Goal: Task Accomplishment & Management: Manage account settings

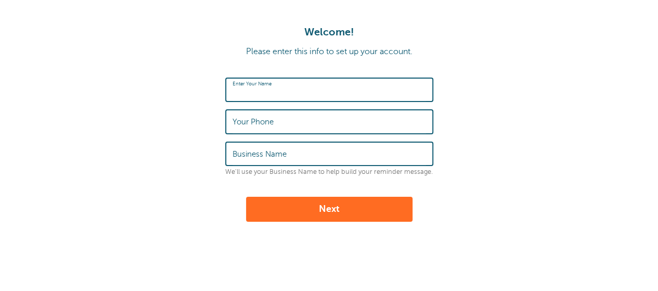
click at [311, 87] on input "Enter Your Name" at bounding box center [330, 90] width 194 height 22
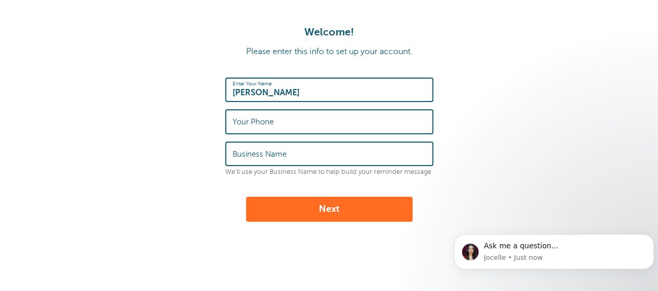
type input "Mike Good"
type input "6032891120"
click at [309, 151] on input "Business Name" at bounding box center [330, 154] width 194 height 22
type input "Good Training"
click at [334, 210] on button "Next" at bounding box center [329, 209] width 166 height 25
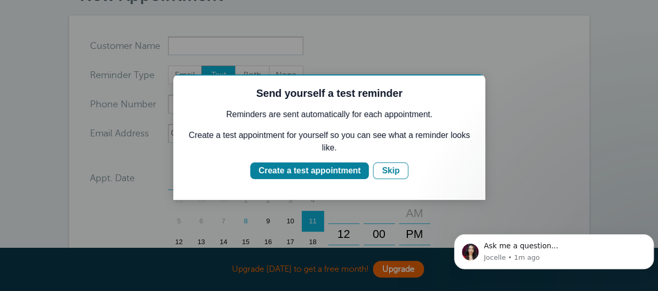
scroll to position [104, 0]
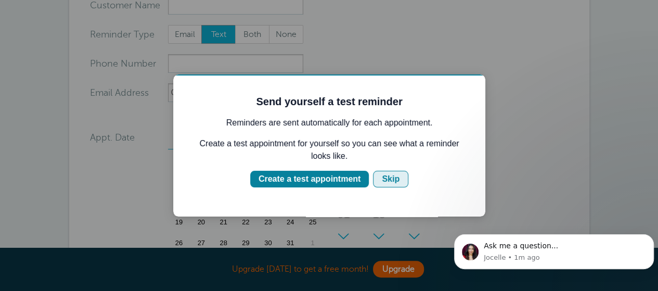
click at [389, 181] on div "Skip" at bounding box center [391, 179] width 18 height 12
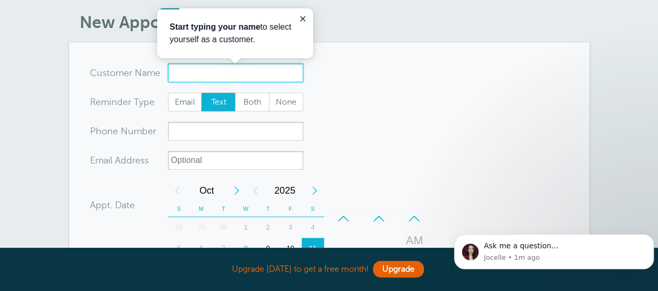
scroll to position [0, 0]
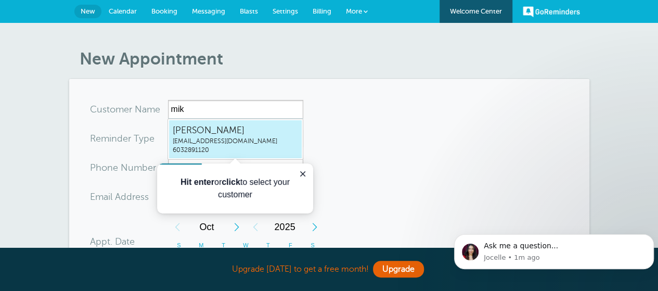
type input "MikeGoodmikegood2009@gmail.com6032891120"
type input "[PERSON_NAME]"
type input "6032891120"
type input "[EMAIL_ADDRESS][DOMAIN_NAME]"
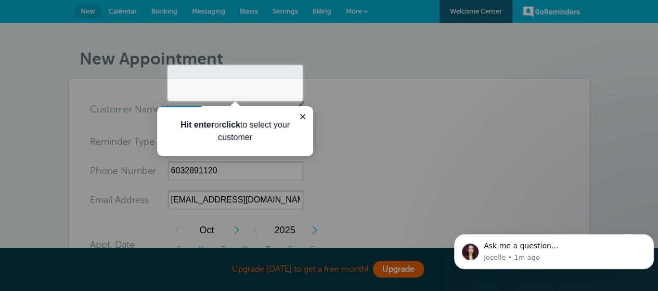
scroll to position [418, 0]
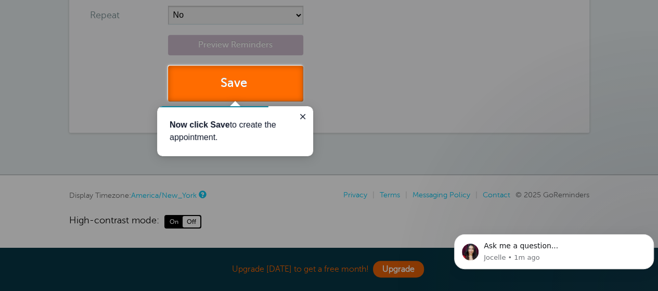
click at [266, 83] on button "Save" at bounding box center [235, 84] width 135 height 36
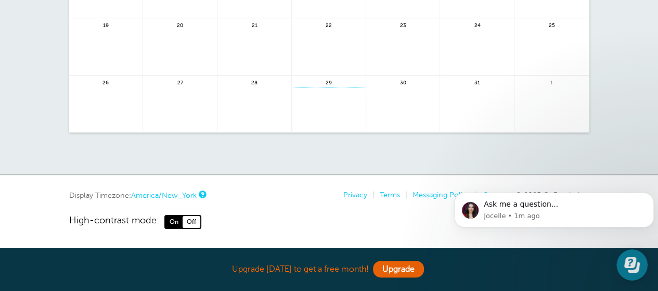
click at [327, 119] on link at bounding box center [329, 109] width 74 height 45
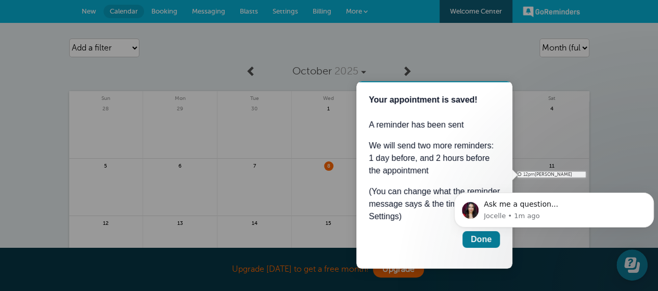
click at [480, 241] on body "Ask me a question... Jocelle • 1m ago" at bounding box center [554, 223] width 200 height 79
click at [648, 198] on icon "Dismiss notification" at bounding box center [651, 196] width 6 height 6
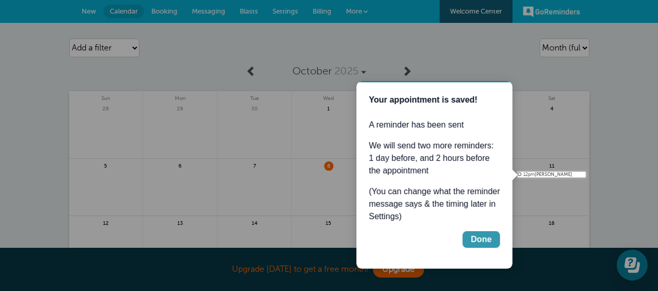
click at [485, 236] on div "Done" at bounding box center [481, 239] width 21 height 12
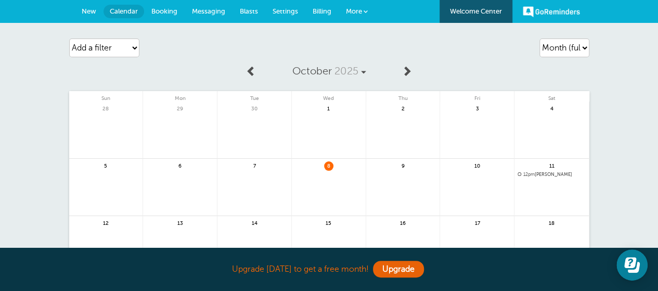
click at [327, 173] on link at bounding box center [329, 193] width 74 height 45
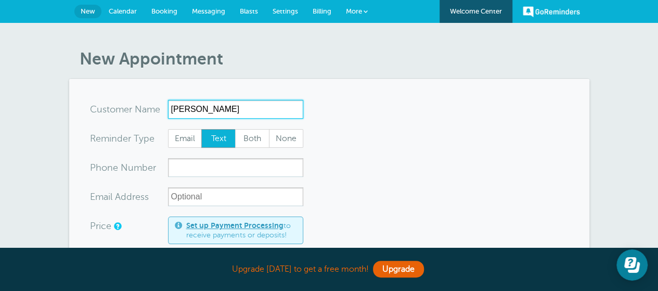
type input "Scott Desantis"
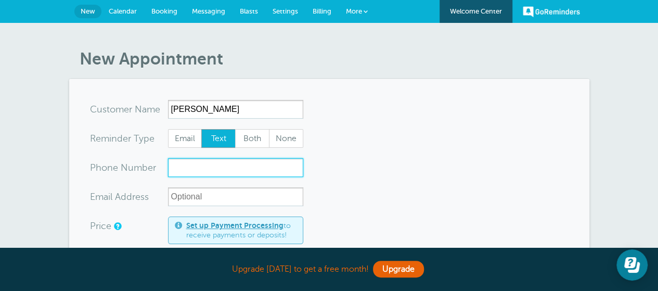
click at [223, 169] on input "xxx-no-autofill" at bounding box center [235, 167] width 135 height 19
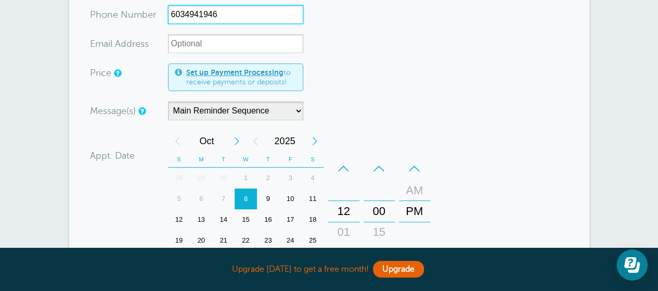
scroll to position [208, 0]
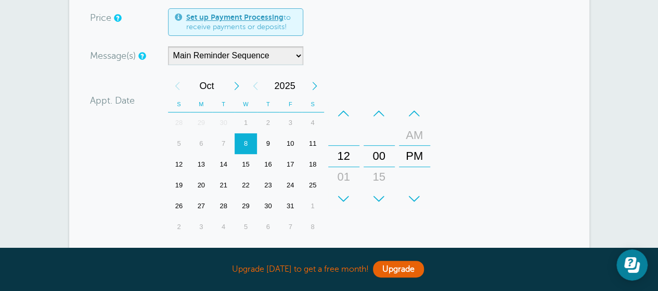
type input "6034941946"
click at [301, 53] on select "Main Reminder Sequence" at bounding box center [235, 55] width 135 height 19
click at [379, 51] on div "Message(s) Main Reminder Sequence Custom Message Start with First Reminder Seco…" at bounding box center [259, 55] width 338 height 19
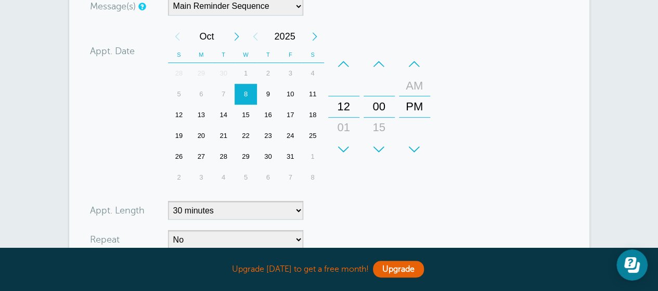
scroll to position [312, 0]
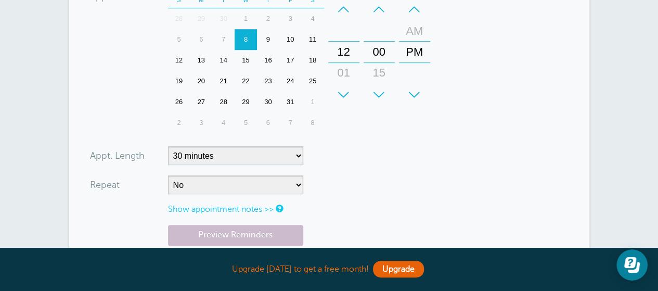
click at [382, 94] on div "+" at bounding box center [379, 94] width 31 height 21
click at [381, 94] on div "+" at bounding box center [379, 94] width 31 height 21
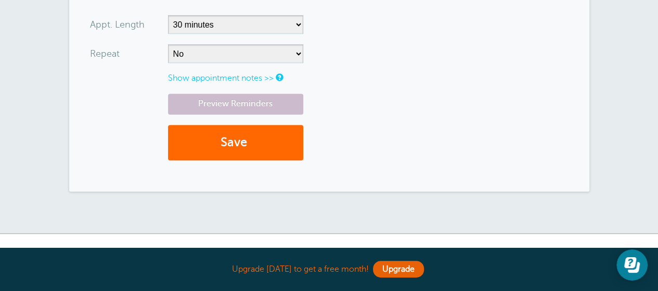
scroll to position [398, 0]
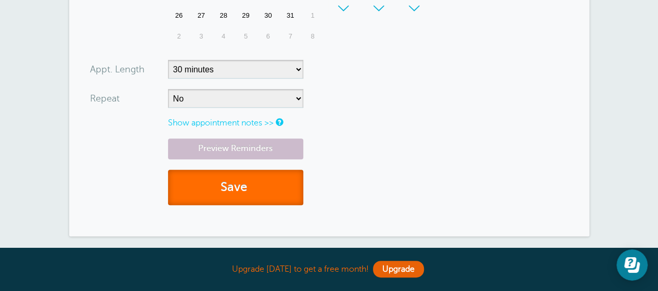
click at [197, 184] on button "Save" at bounding box center [235, 188] width 135 height 36
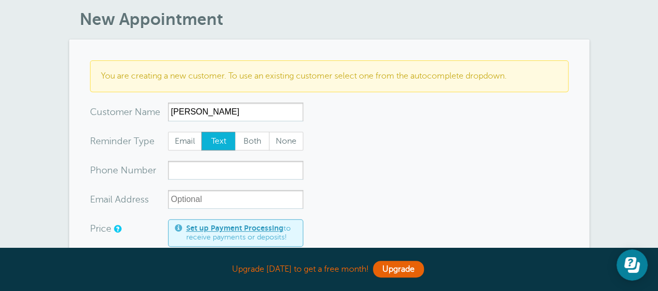
type input "[PERSON_NAME]"
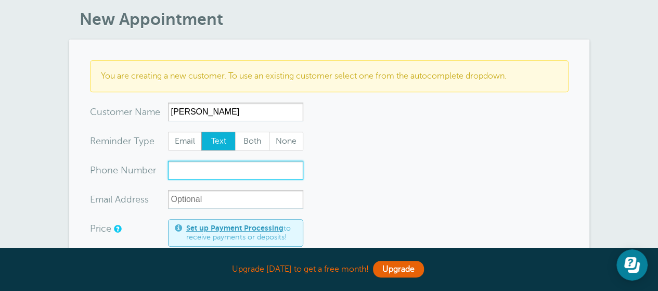
click at [237, 177] on input "xxx-no-autofill" at bounding box center [235, 170] width 135 height 19
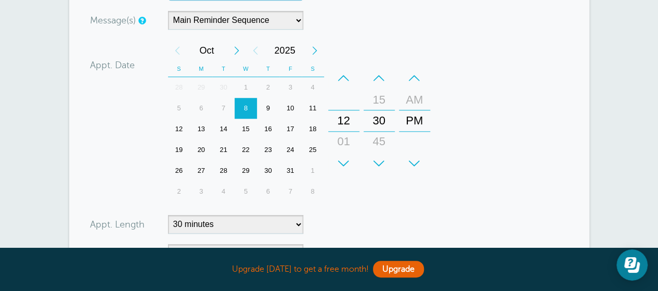
scroll to position [468, 0]
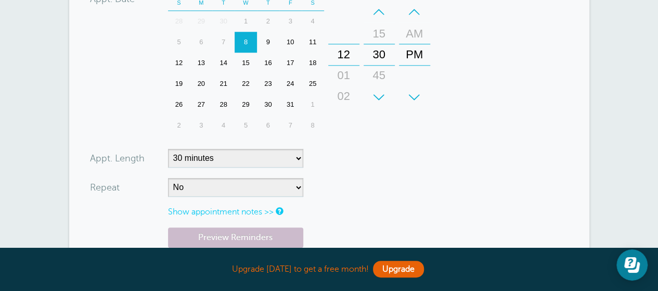
click at [342, 84] on div "01" at bounding box center [343, 75] width 25 height 21
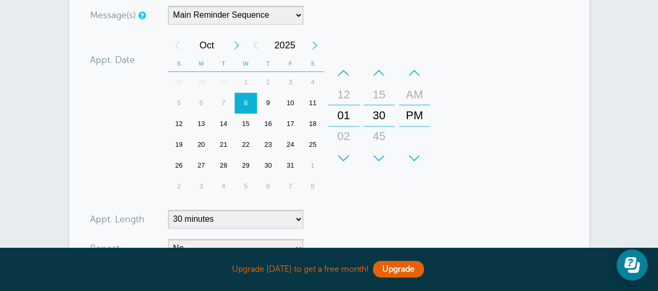
scroll to position [364, 0]
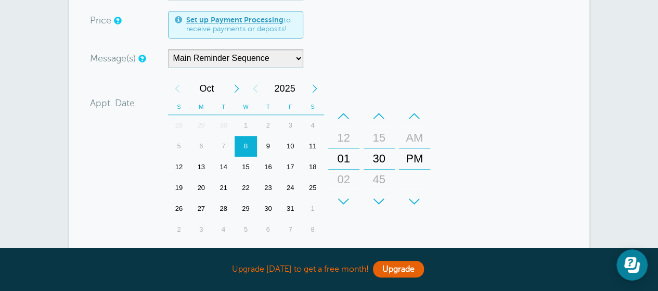
click at [377, 125] on div "–" at bounding box center [379, 116] width 31 height 21
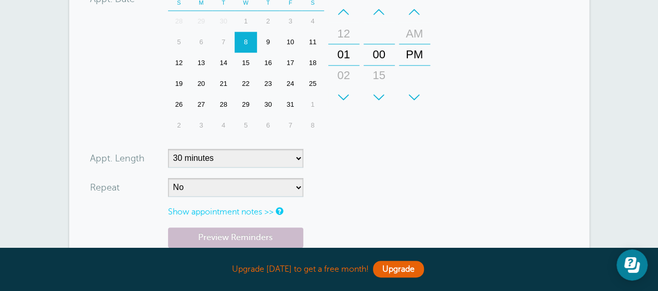
scroll to position [572, 0]
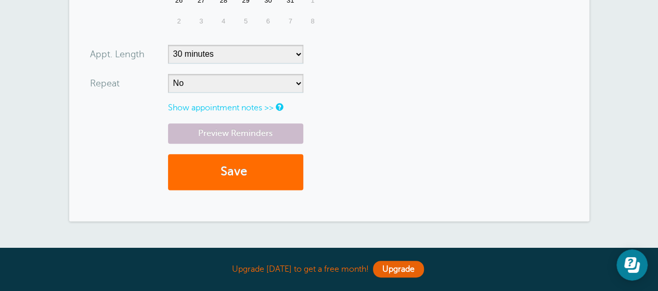
type input "9784950439"
click at [269, 176] on button "Save" at bounding box center [235, 172] width 135 height 36
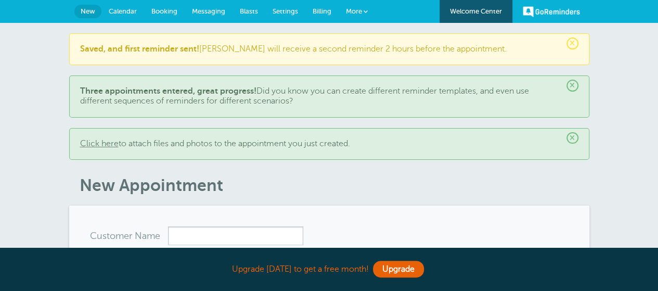
click at [125, 10] on span "Calendar" at bounding box center [123, 11] width 28 height 8
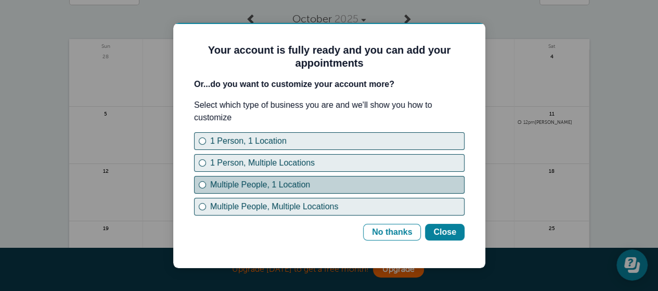
click at [201, 184] on div "Multiple People, 1 Location" at bounding box center [202, 185] width 4 height 4
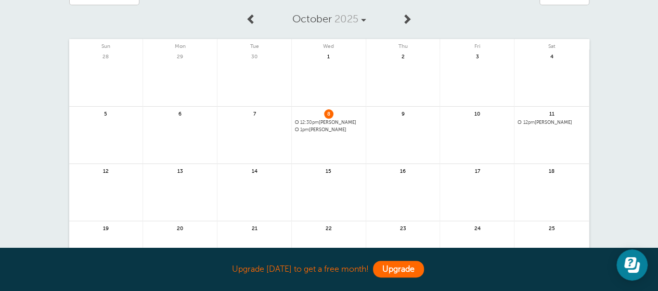
click at [413, 266] on link "Upgrade" at bounding box center [398, 269] width 51 height 17
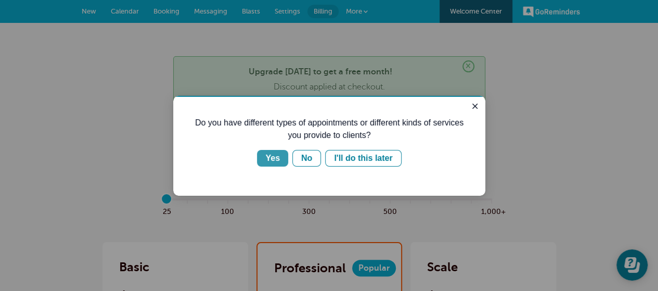
click at [267, 160] on button "Yes" at bounding box center [272, 158] width 31 height 17
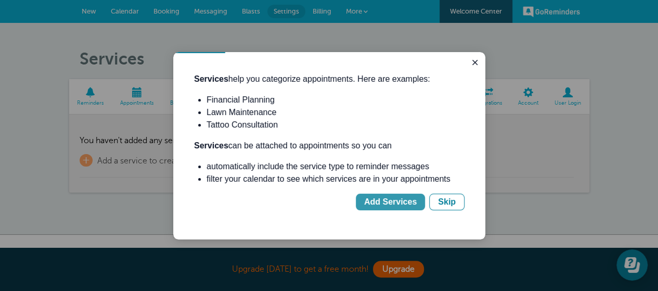
click at [402, 199] on div "Add Services" at bounding box center [390, 202] width 53 height 12
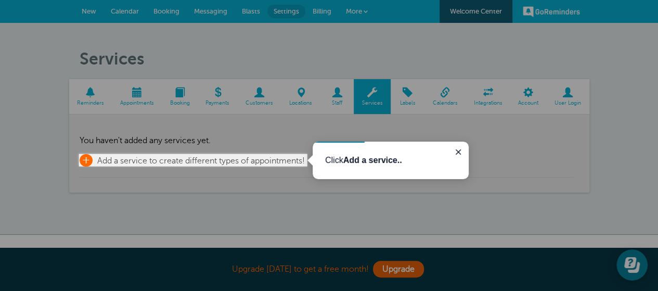
click at [86, 160] on span "+" at bounding box center [86, 160] width 13 height 12
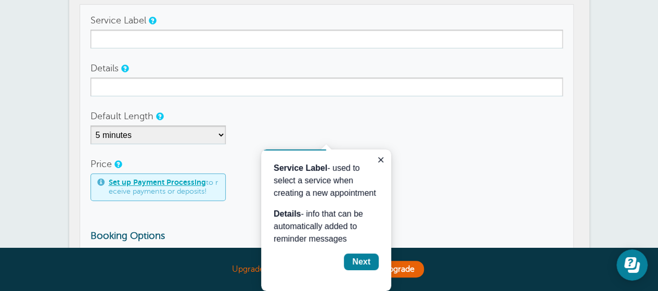
scroll to position [124, 0]
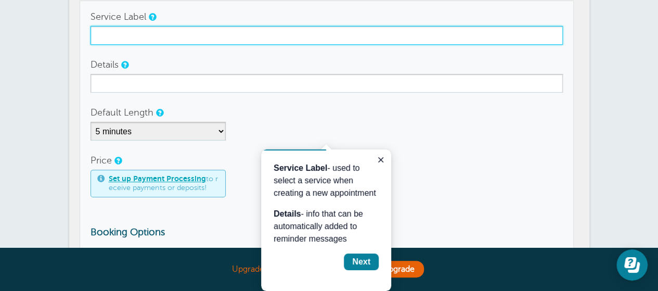
click at [131, 37] on input "Service Label" at bounding box center [327, 35] width 472 height 19
type input "personal training 3x per week"
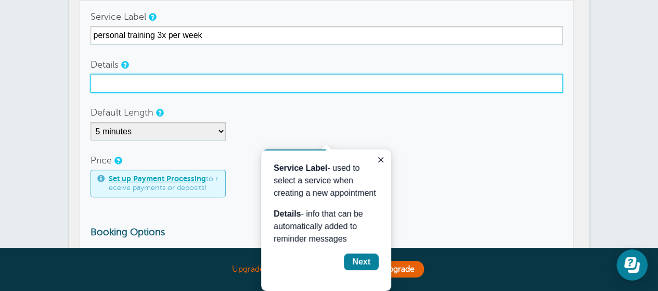
click at [103, 82] on input "Details" at bounding box center [327, 83] width 472 height 19
type input "30 min sessions 3x per week"
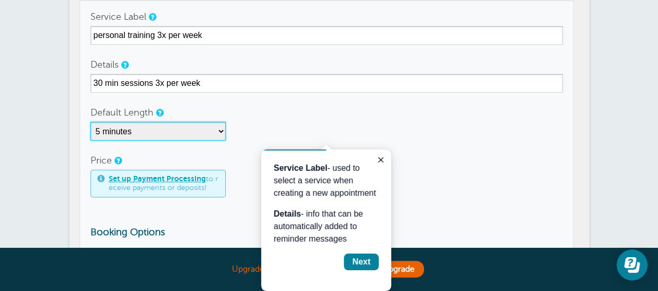
click at [222, 130] on select "5 minutes 10 minutes 15 minutes 20 minutes 25 minutes 30 minutes 35 minutes 40 …" at bounding box center [158, 131] width 135 height 19
select select "30"
click at [91, 122] on select "5 minutes 10 minutes 15 minutes 20 minutes 25 minutes 30 minutes 35 minutes 40 …" at bounding box center [158, 131] width 135 height 19
click at [385, 160] on button "Close guide" at bounding box center [381, 159] width 12 height 12
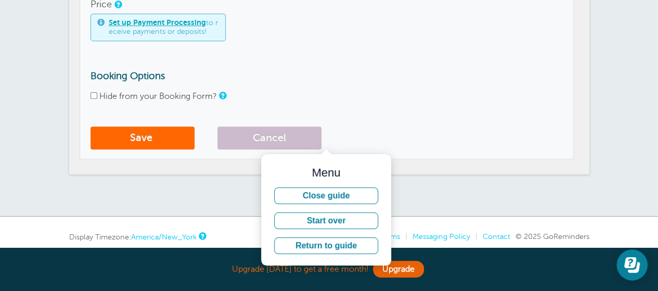
scroll to position [322, 0]
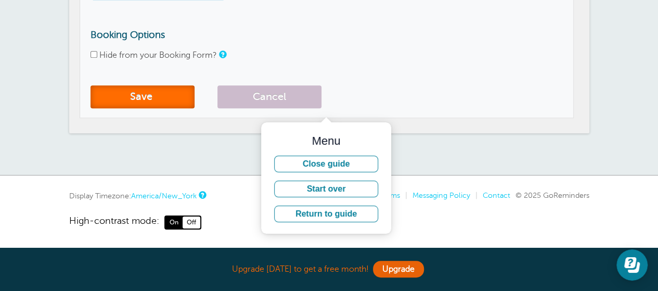
click at [105, 93] on button "Save" at bounding box center [143, 96] width 104 height 23
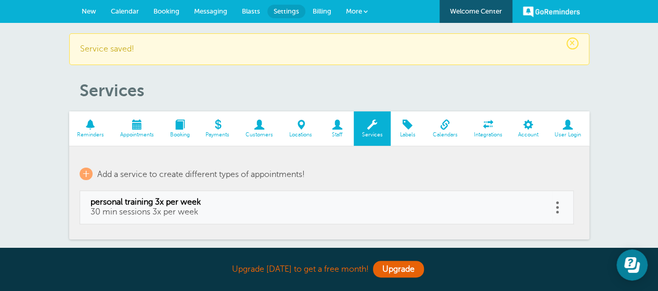
scroll to position [52, 0]
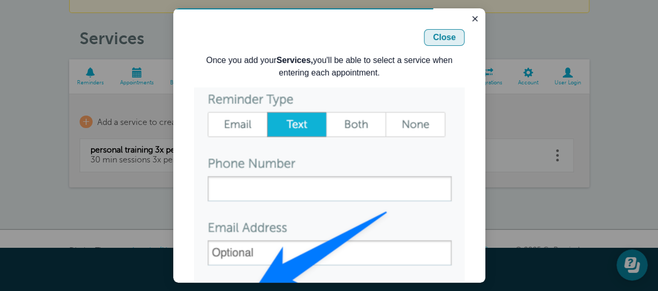
click at [452, 35] on button "Close" at bounding box center [444, 37] width 41 height 17
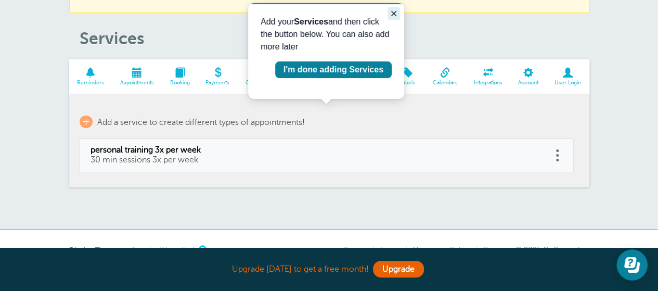
click at [392, 11] on icon "Close guide" at bounding box center [394, 13] width 8 height 8
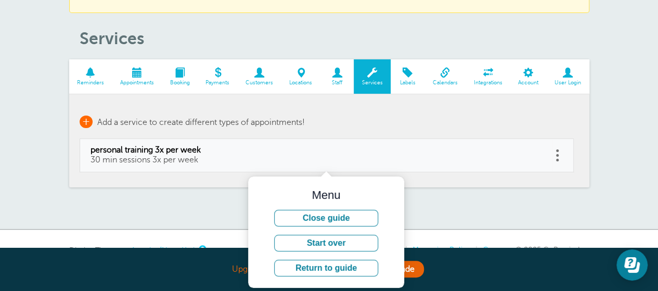
click at [86, 118] on span "+" at bounding box center [86, 121] width 13 height 12
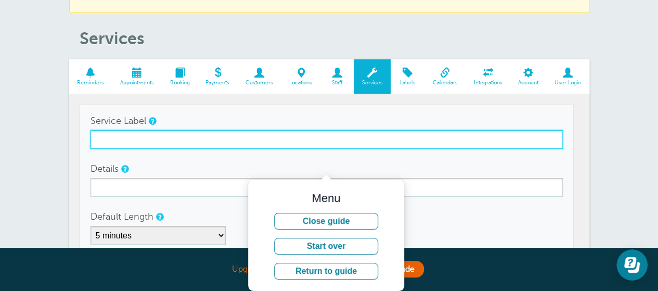
click at [159, 138] on input "Service Label" at bounding box center [327, 139] width 472 height 19
type input "personal training 2x per week"
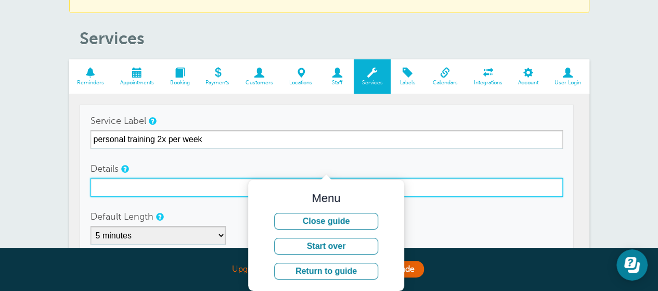
click at [126, 189] on input "Details" at bounding box center [327, 187] width 472 height 19
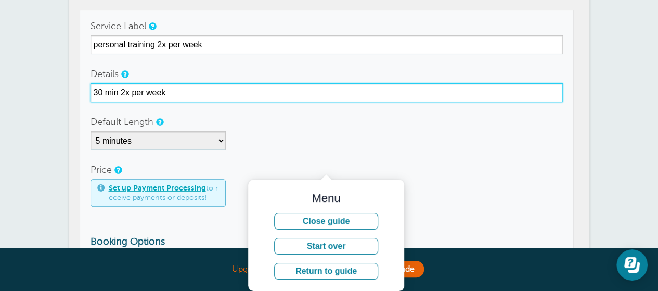
scroll to position [156, 0]
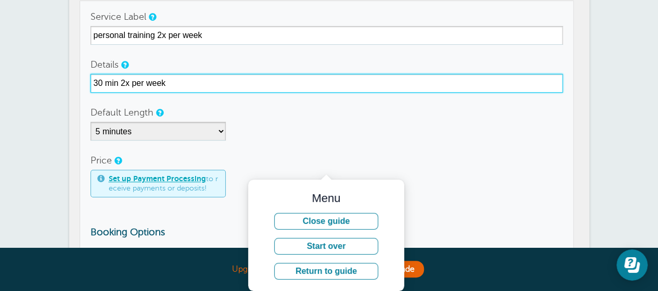
type input "30 min 2x per week"
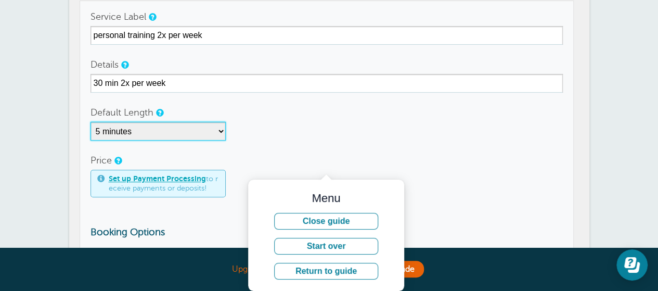
click at [223, 127] on select "5 minutes 10 minutes 15 minutes 20 minutes 25 minutes 30 minutes 35 minutes 40 …" at bounding box center [158, 131] width 135 height 19
select select "30"
click at [91, 122] on select "5 minutes 10 minutes 15 minutes 20 minutes 25 minutes 30 minutes 35 minutes 40 …" at bounding box center [158, 131] width 135 height 19
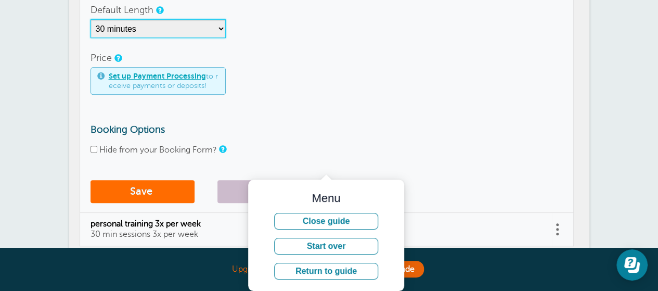
scroll to position [260, 0]
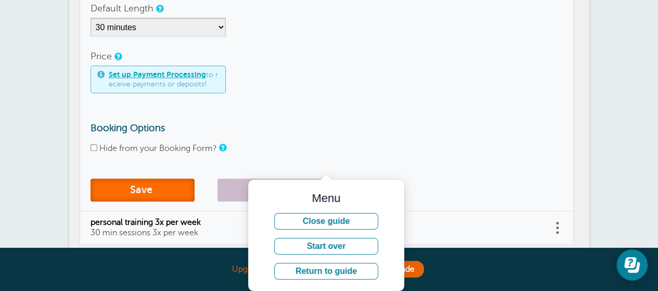
click at [142, 195] on button "Save" at bounding box center [143, 189] width 104 height 23
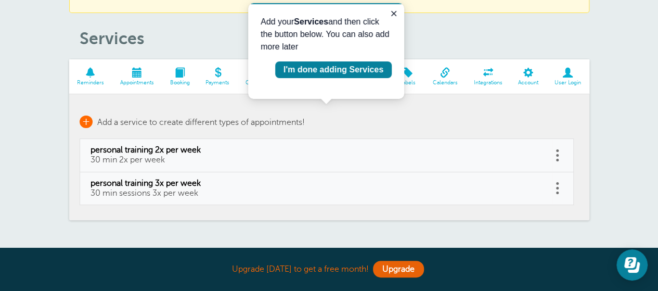
click at [88, 124] on span "+" at bounding box center [86, 121] width 13 height 12
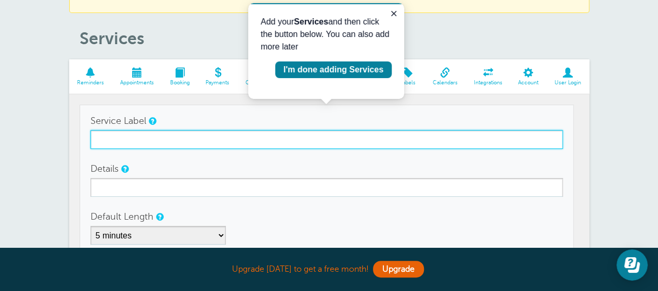
click at [134, 139] on input "Service Label" at bounding box center [327, 139] width 472 height 19
type input "PT 5x per week"
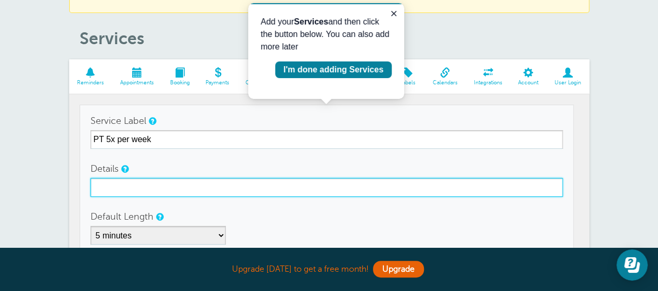
click at [140, 182] on input "Details" at bounding box center [327, 187] width 472 height 19
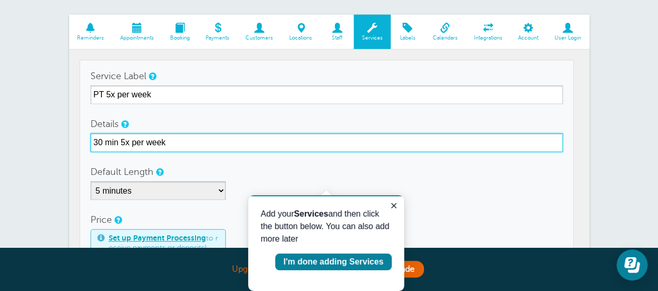
scroll to position [156, 0]
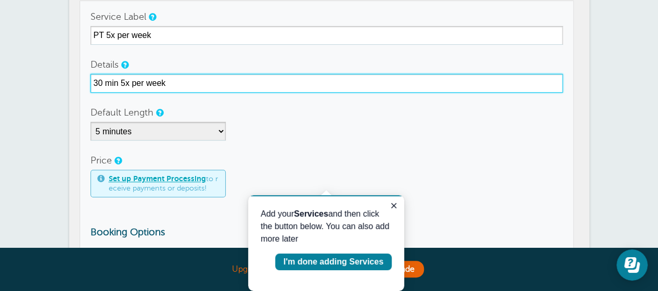
type input "30 min 5x per week"
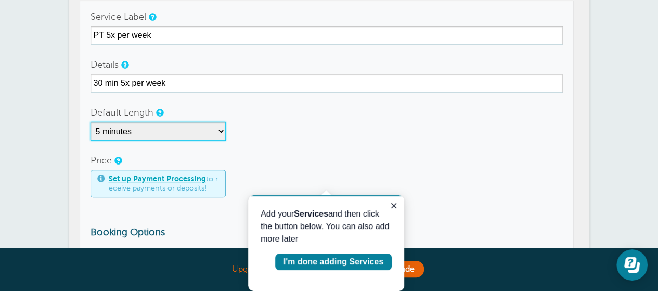
click at [217, 128] on select "5 minutes 10 minutes 15 minutes 20 minutes 25 minutes 30 minutes 35 minutes 40 …" at bounding box center [158, 131] width 135 height 19
select select "30"
click at [91, 122] on select "5 minutes 10 minutes 15 minutes 20 minutes 25 minutes 30 minutes 35 minutes 40 …" at bounding box center [158, 131] width 135 height 19
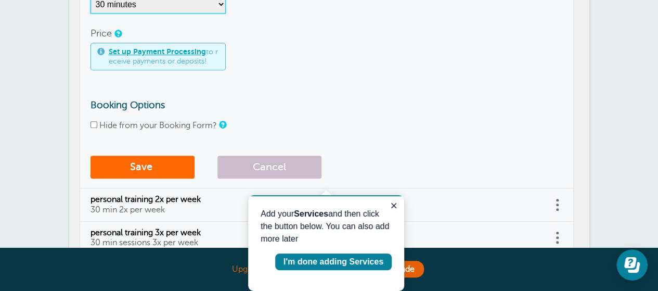
scroll to position [260, 0]
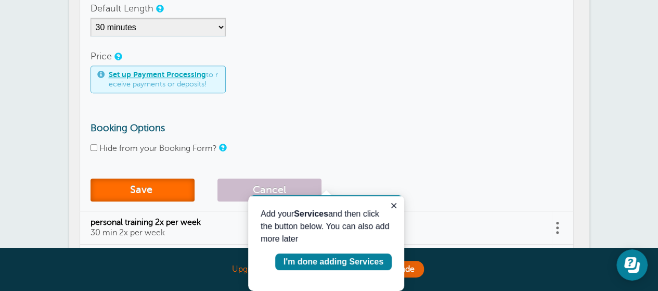
click at [103, 186] on button "Save" at bounding box center [143, 189] width 104 height 23
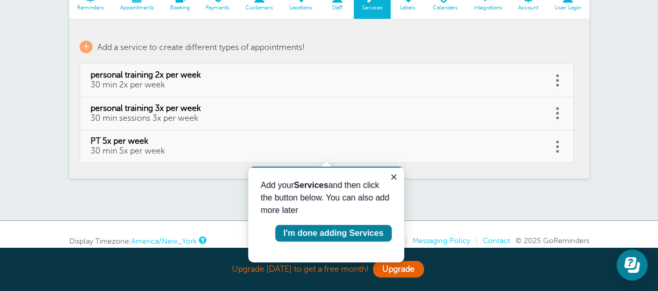
scroll to position [104, 0]
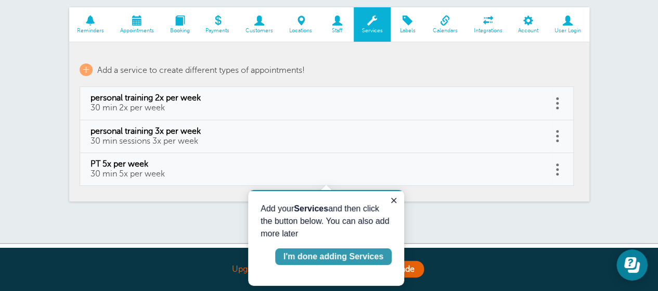
click at [359, 256] on div "I'm done adding Services" at bounding box center [334, 256] width 100 height 12
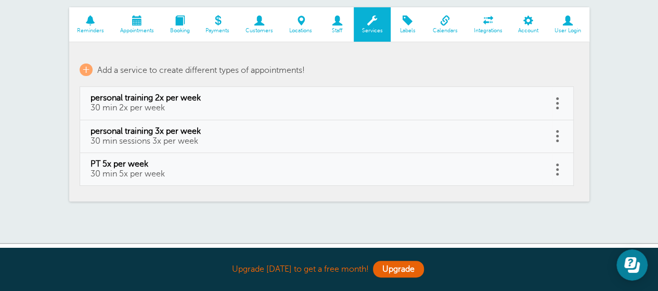
click at [333, 22] on span at bounding box center [337, 21] width 34 height 10
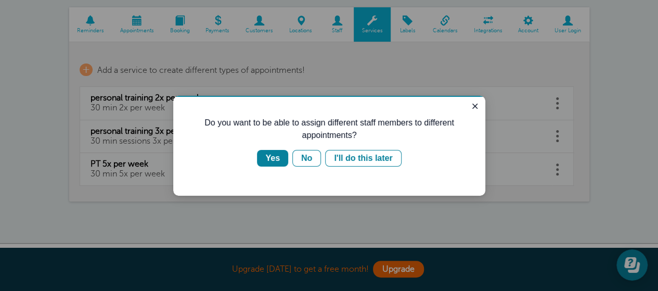
scroll to position [0, 0]
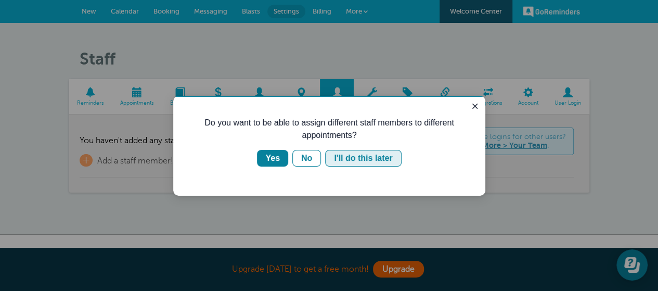
click at [379, 161] on div "I'll do this later" at bounding box center [363, 158] width 58 height 12
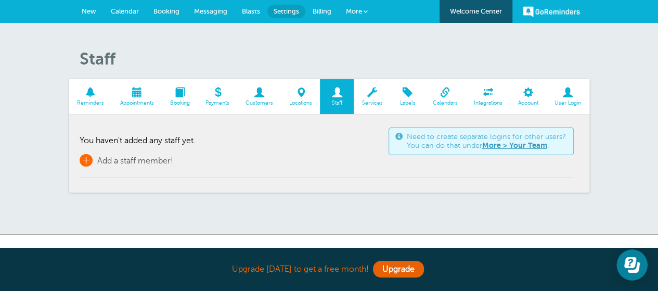
click at [82, 158] on span "+" at bounding box center [86, 160] width 13 height 12
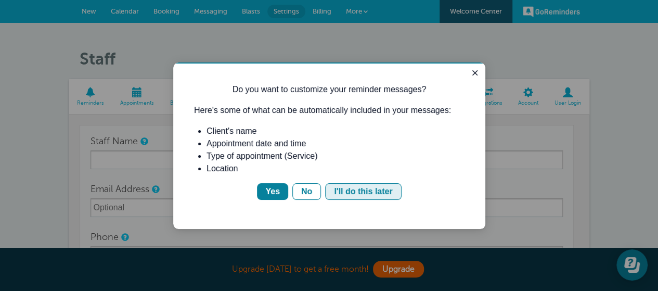
click at [354, 191] on div "I'll do this later" at bounding box center [363, 191] width 58 height 12
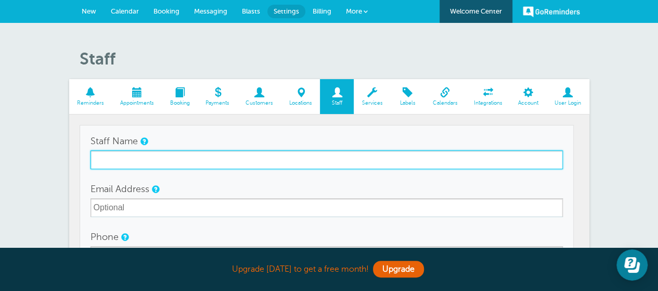
click at [108, 164] on input "Staff Name" at bounding box center [327, 159] width 472 height 19
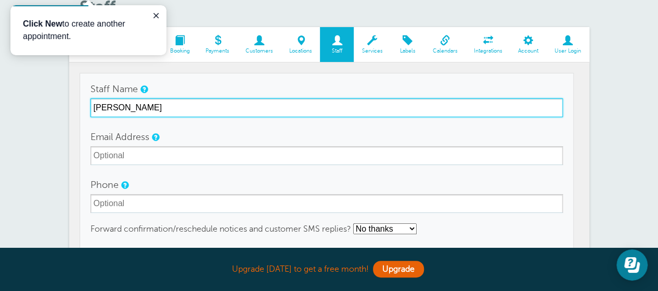
scroll to position [104, 0]
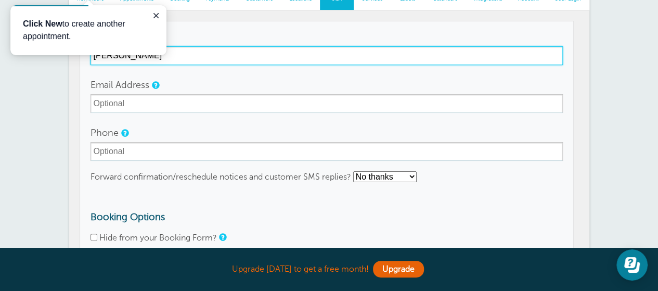
type input "Mike Good"
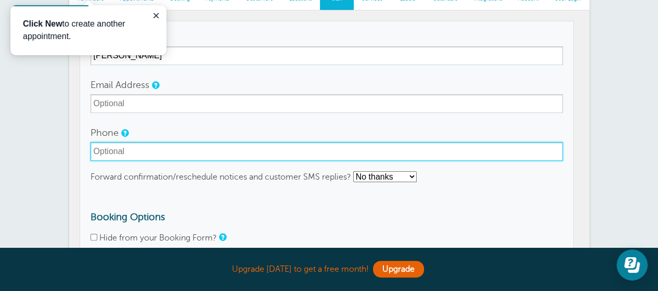
click at [138, 151] on input "Phone" at bounding box center [327, 151] width 472 height 19
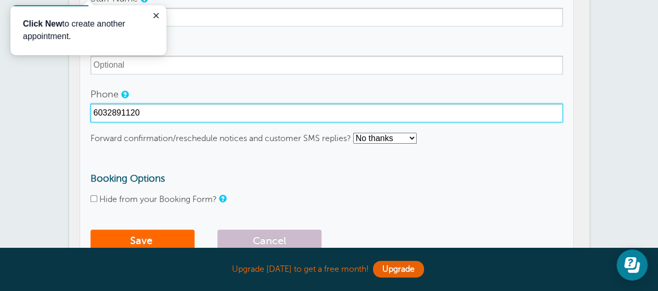
scroll to position [208, 0]
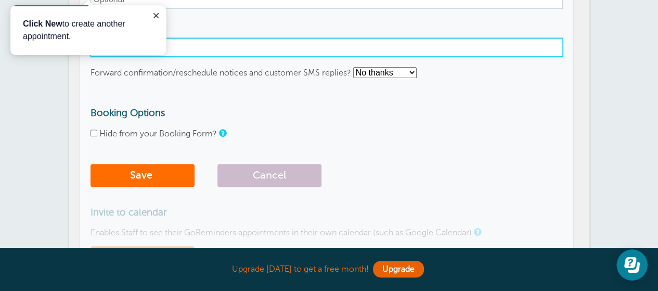
type input "6032891120"
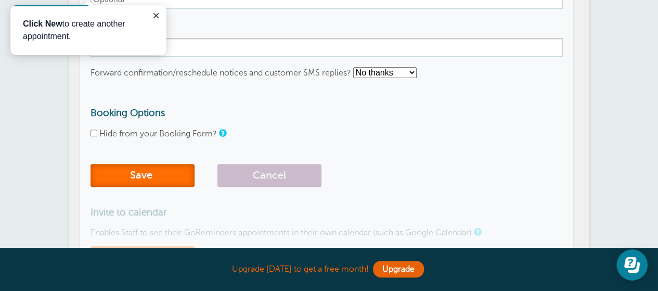
click at [149, 172] on button "Save" at bounding box center [143, 175] width 104 height 23
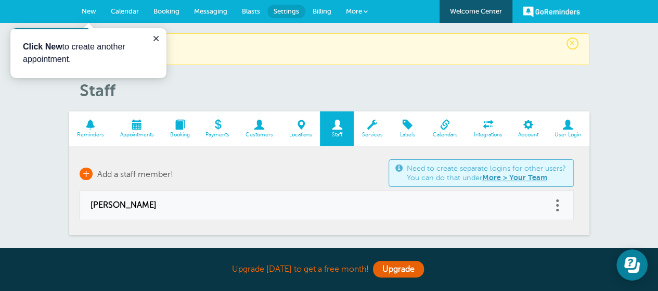
click at [90, 172] on span "+" at bounding box center [86, 174] width 13 height 12
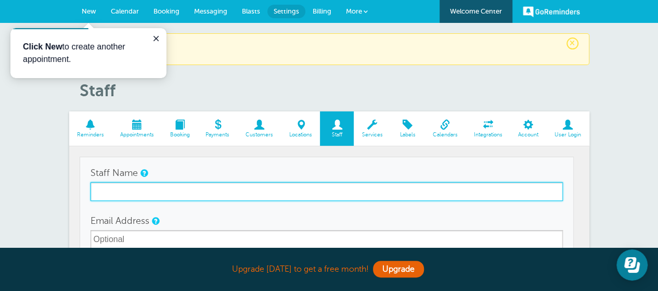
click at [152, 188] on input "Staff Name" at bounding box center [327, 191] width 472 height 19
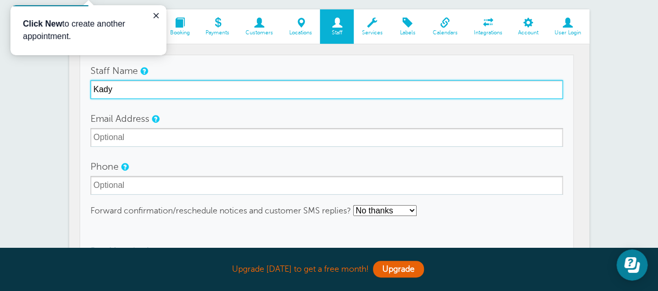
scroll to position [104, 0]
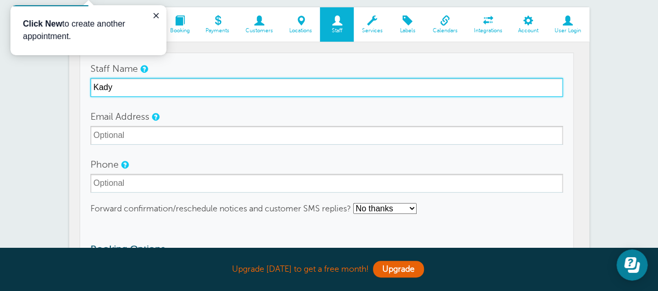
type input "Kady"
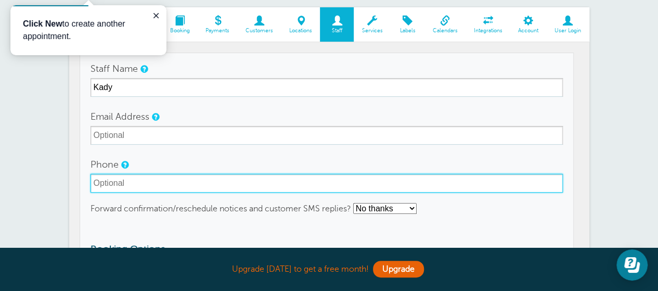
click at [158, 181] on input "Phone" at bounding box center [327, 183] width 472 height 19
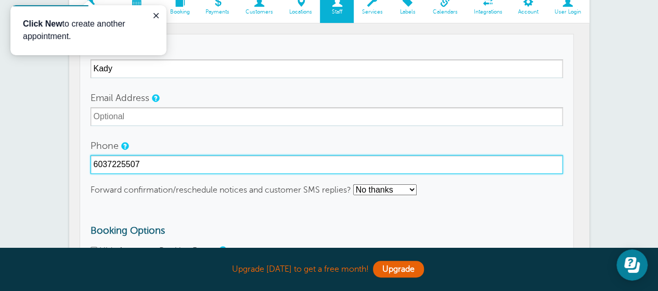
scroll to position [208, 0]
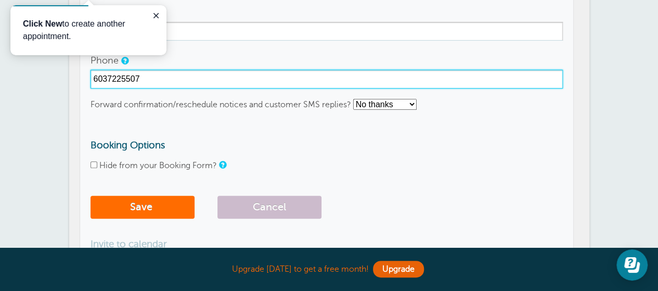
type input "6037225507"
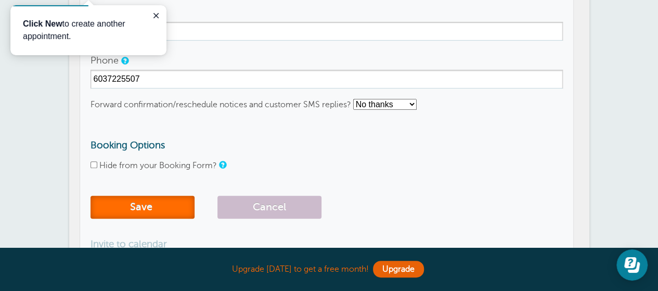
click at [144, 208] on button "Save" at bounding box center [143, 207] width 104 height 23
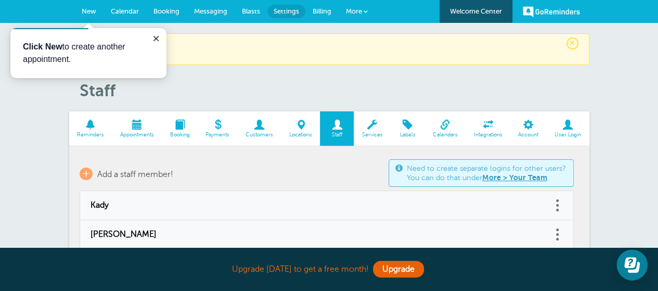
drag, startPoint x: 133, startPoint y: 134, endPoint x: 136, endPoint y: 123, distance: 10.9
click at [134, 134] on span "Appointments" at bounding box center [137, 135] width 40 height 6
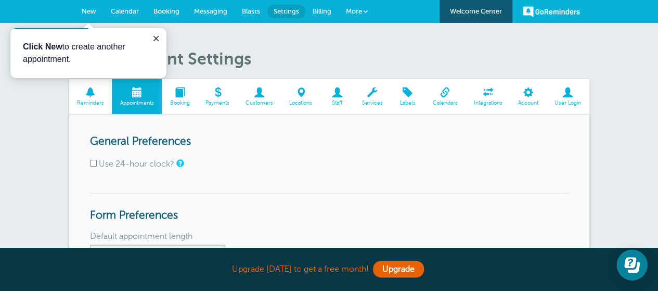
click at [189, 99] on link "Booking" at bounding box center [180, 96] width 36 height 35
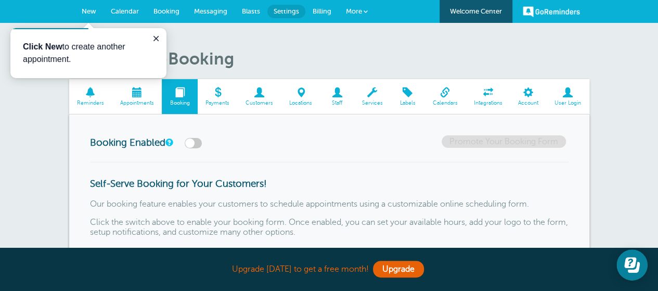
click at [258, 96] on span at bounding box center [260, 92] width 44 height 10
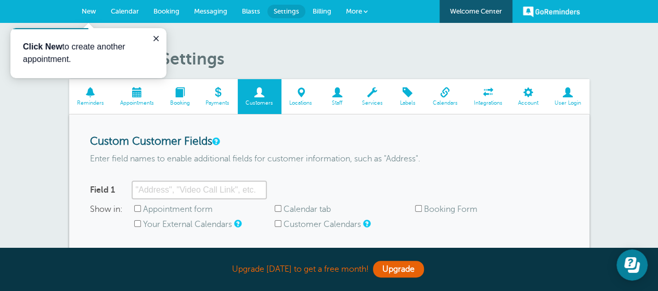
click at [433, 100] on span "Calendars" at bounding box center [445, 103] width 31 height 6
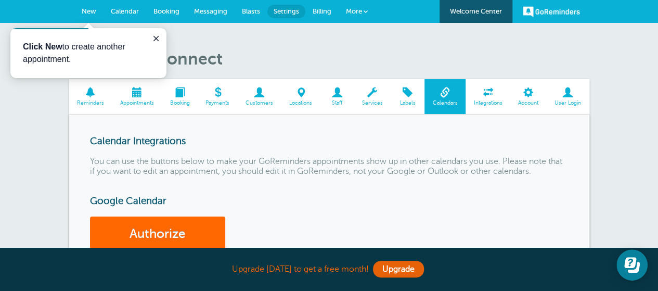
click at [140, 91] on span at bounding box center [137, 92] width 50 height 10
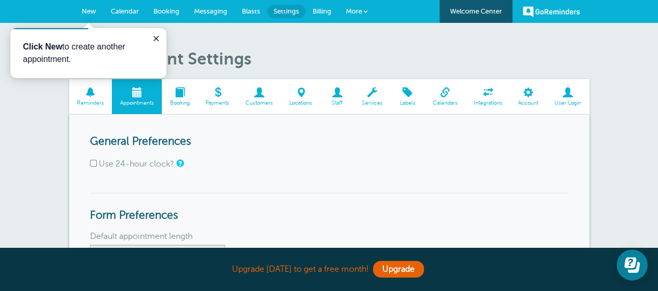
click at [124, 11] on span "Calendar" at bounding box center [125, 11] width 28 height 8
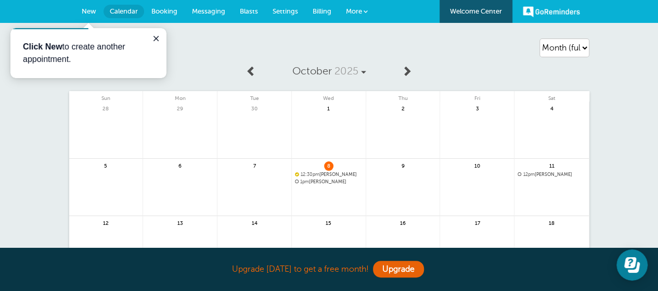
click at [368, 9] on link "More" at bounding box center [357, 11] width 36 height 23
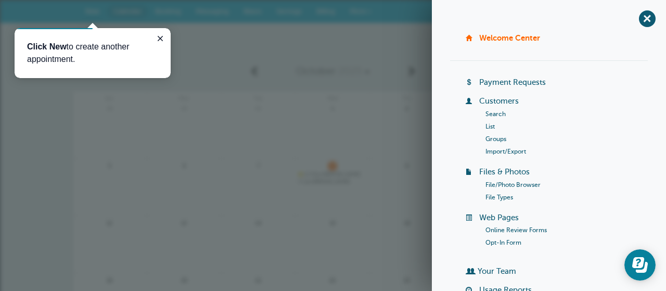
click at [378, 88] on div "October 2025 Sun Mon Tue Wed Thu Fri Sat 28 29 30 1" at bounding box center [333, 224] width 520 height 328
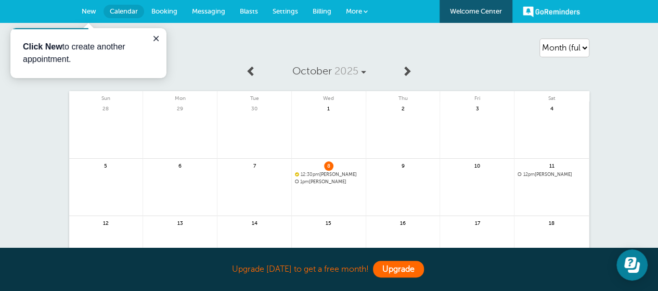
click at [387, 273] on link "Upgrade" at bounding box center [398, 269] width 51 height 17
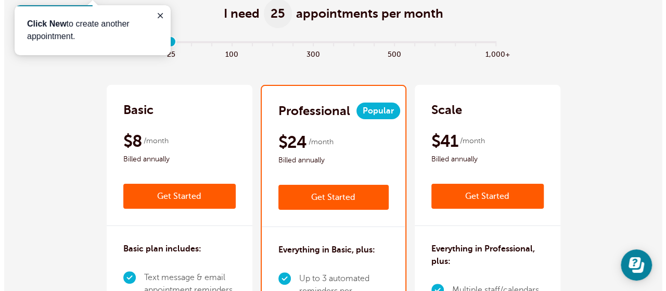
scroll to position [156, 0]
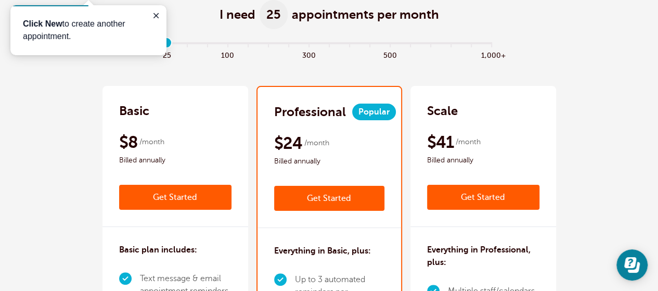
click at [148, 195] on link "Get Started" at bounding box center [175, 197] width 112 height 25
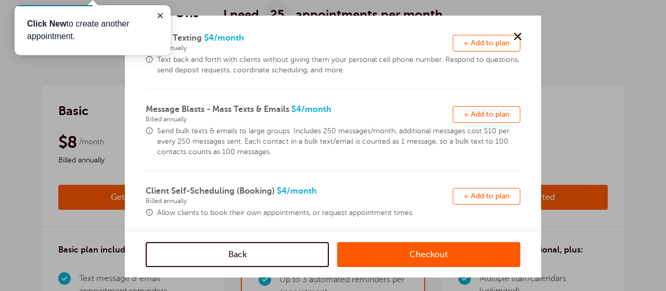
scroll to position [104, 0]
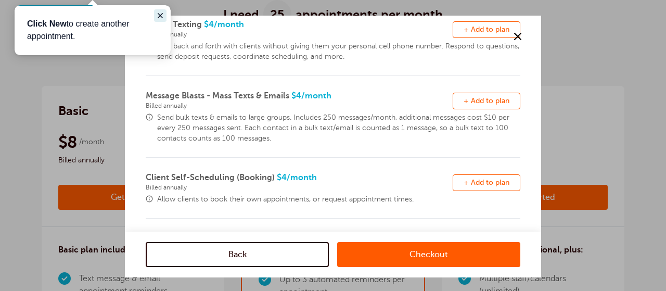
click at [163, 12] on icon "Close guide" at bounding box center [160, 15] width 8 height 8
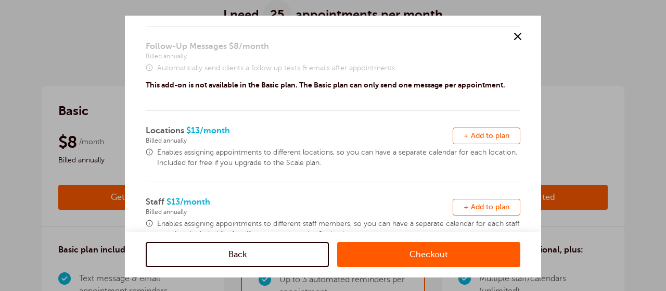
scroll to position [388, 0]
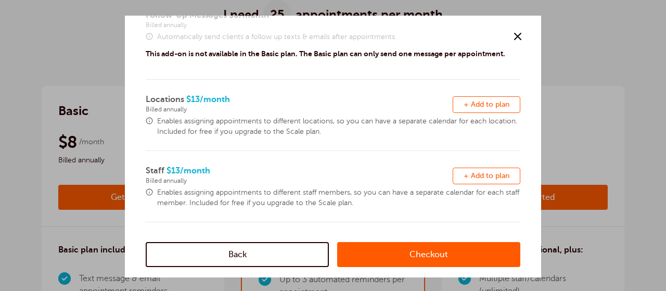
click at [444, 262] on link "Checkout" at bounding box center [428, 254] width 183 height 25
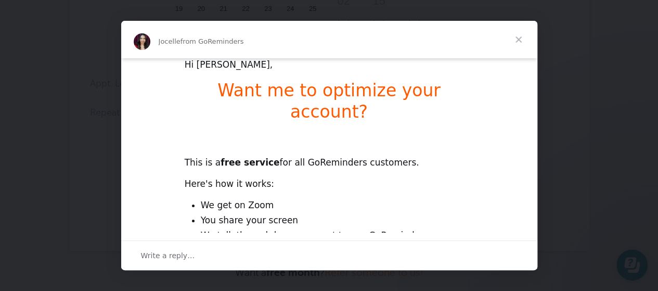
scroll to position [104, 0]
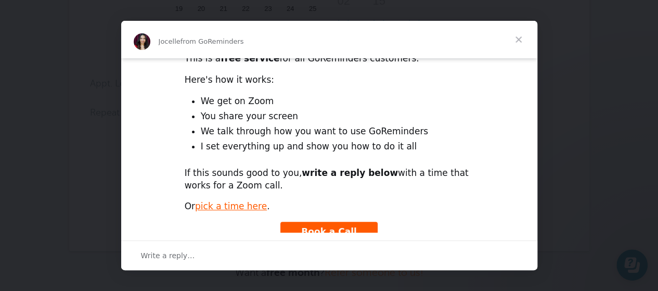
click at [345, 226] on span "Book a Call" at bounding box center [329, 231] width 56 height 10
